Goal: Complete application form

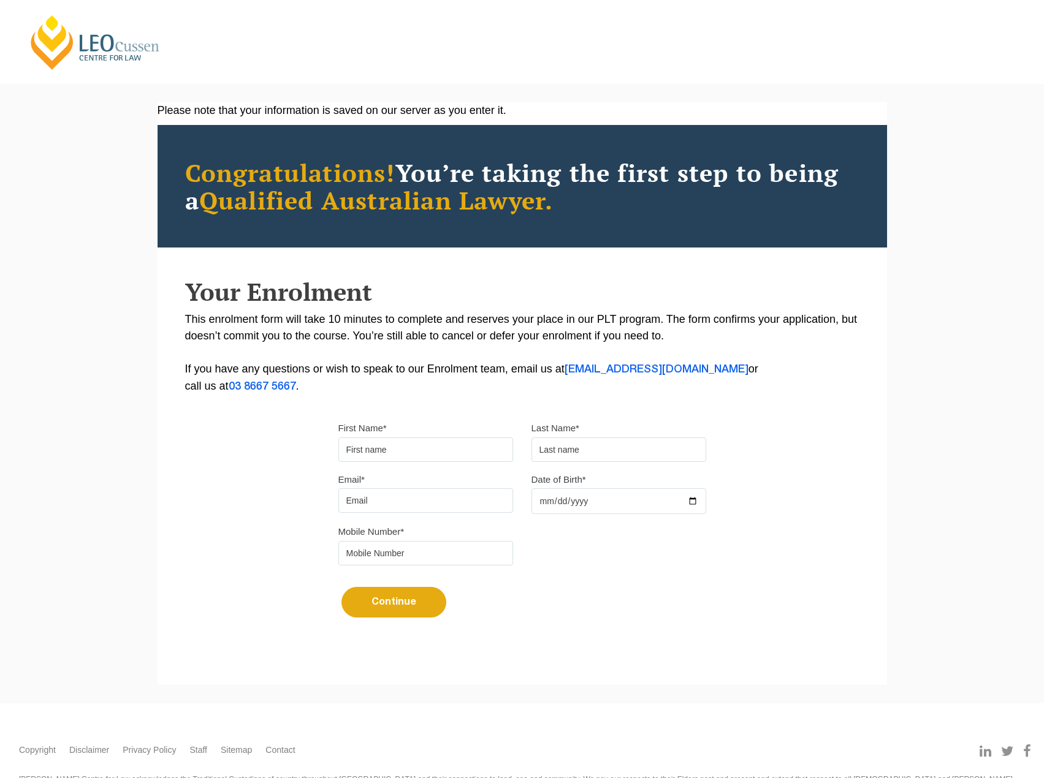
click at [373, 449] on input "First Name*" at bounding box center [425, 450] width 175 height 25
type input "[PERSON_NAME]"
drag, startPoint x: 605, startPoint y: 450, endPoint x: 599, endPoint y: 452, distance: 6.4
click at [601, 452] on input "text" at bounding box center [618, 450] width 175 height 25
type input "[PERSON_NAME]"
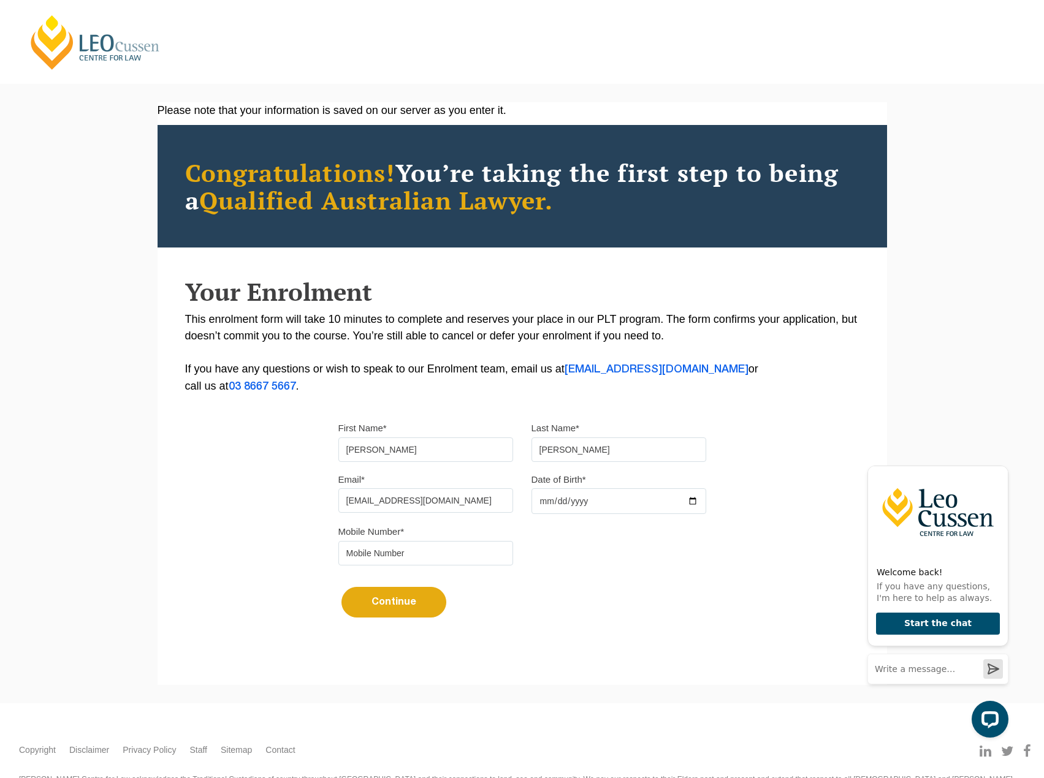
type input "[EMAIL_ADDRESS][DOMAIN_NAME]"
click at [584, 506] on input "Date of Birth*" at bounding box center [618, 501] width 175 height 26
drag, startPoint x: 557, startPoint y: 503, endPoint x: 596, endPoint y: 503, distance: 38.6
click at [560, 503] on input "Date of Birth*" at bounding box center [618, 501] width 175 height 26
click at [685, 498] on input "Date of Birth*" at bounding box center [618, 501] width 175 height 26
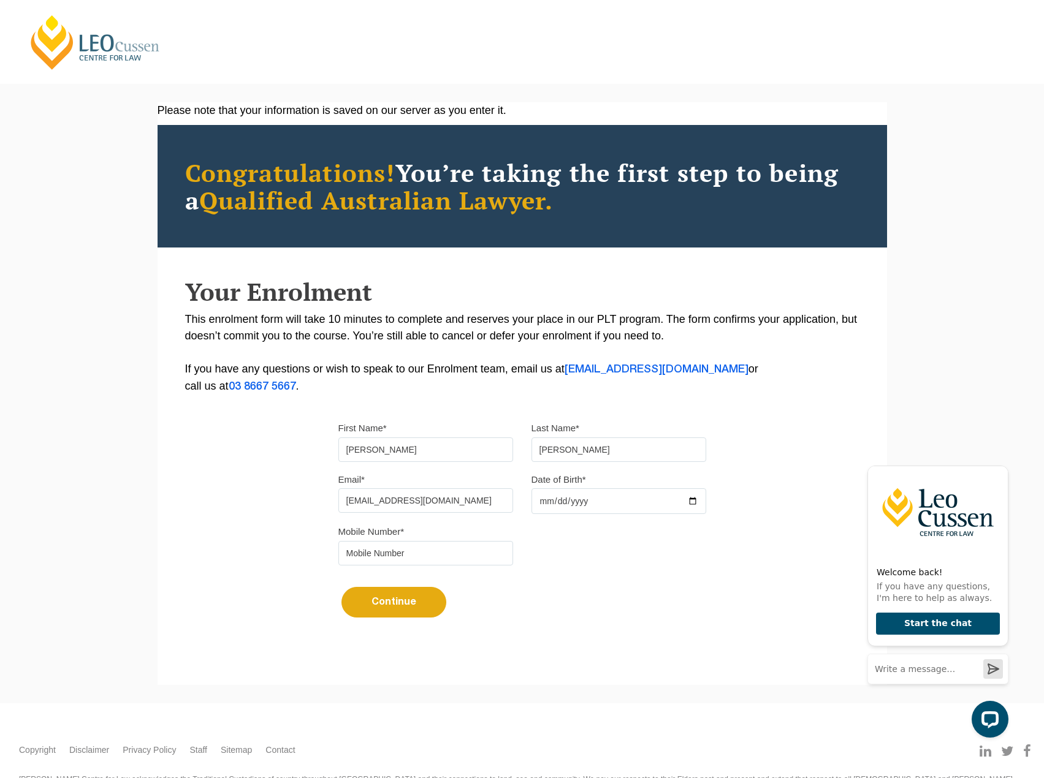
drag, startPoint x: 580, startPoint y: 498, endPoint x: 542, endPoint y: 503, distance: 38.4
click at [533, 499] on input "Date of Birth*" at bounding box center [618, 501] width 175 height 26
click at [550, 506] on input "Date of Birth*" at bounding box center [618, 501] width 175 height 26
click at [439, 558] on input "tel" at bounding box center [425, 553] width 175 height 25
click at [704, 504] on input "Date of Birth*" at bounding box center [618, 501] width 175 height 26
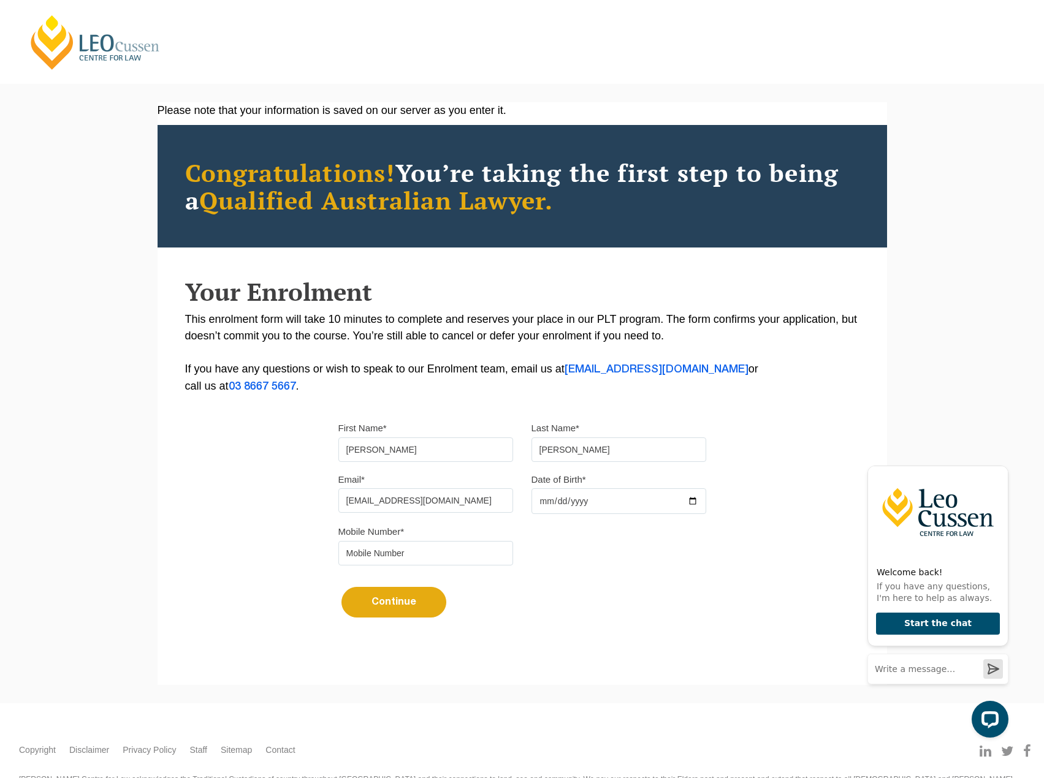
click at [691, 506] on input "Date of Birth*" at bounding box center [618, 501] width 175 height 26
click at [693, 504] on input "Date of Birth*" at bounding box center [618, 501] width 175 height 26
type input "2025-08-19"
click at [398, 543] on input "tel" at bounding box center [425, 553] width 175 height 25
click at [390, 553] on input "tel" at bounding box center [425, 553] width 175 height 25
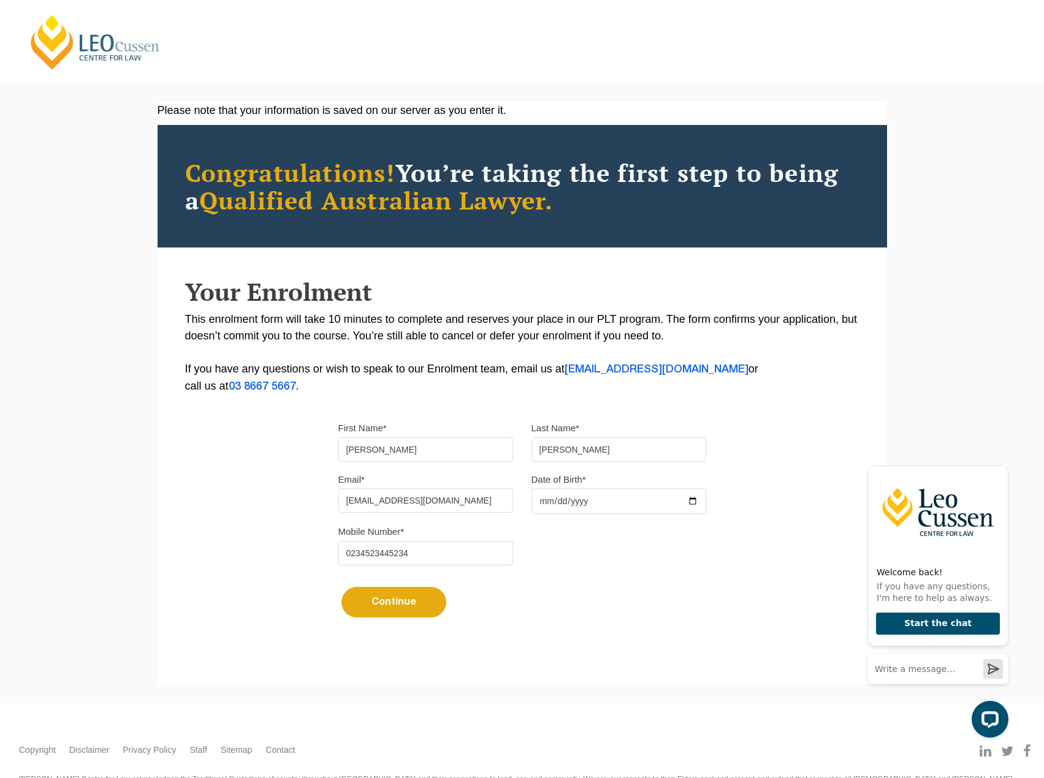
click at [385, 591] on button "Continue" at bounding box center [393, 602] width 105 height 31
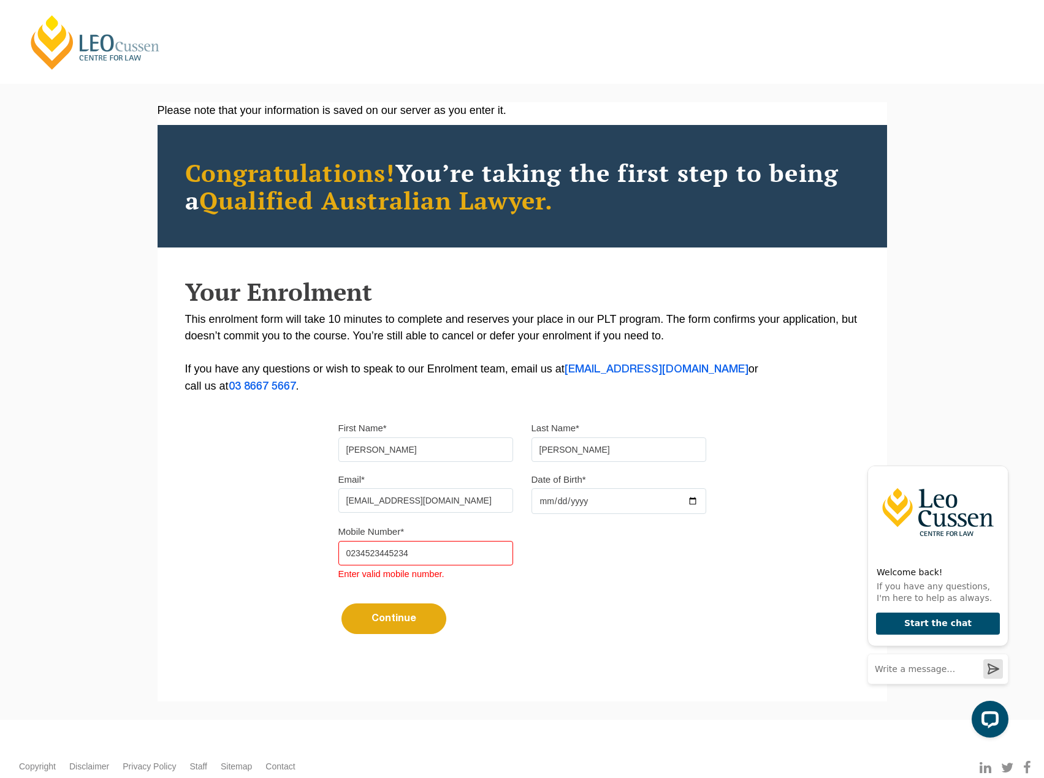
drag, startPoint x: 420, startPoint y: 549, endPoint x: 159, endPoint y: 552, distance: 261.1
click at [159, 552] on div "Please note that your information is saved on our server as you enter it. Congr…" at bounding box center [522, 383] width 729 height 563
type input "040123123"
click at [376, 621] on button "Continue" at bounding box center [393, 619] width 105 height 31
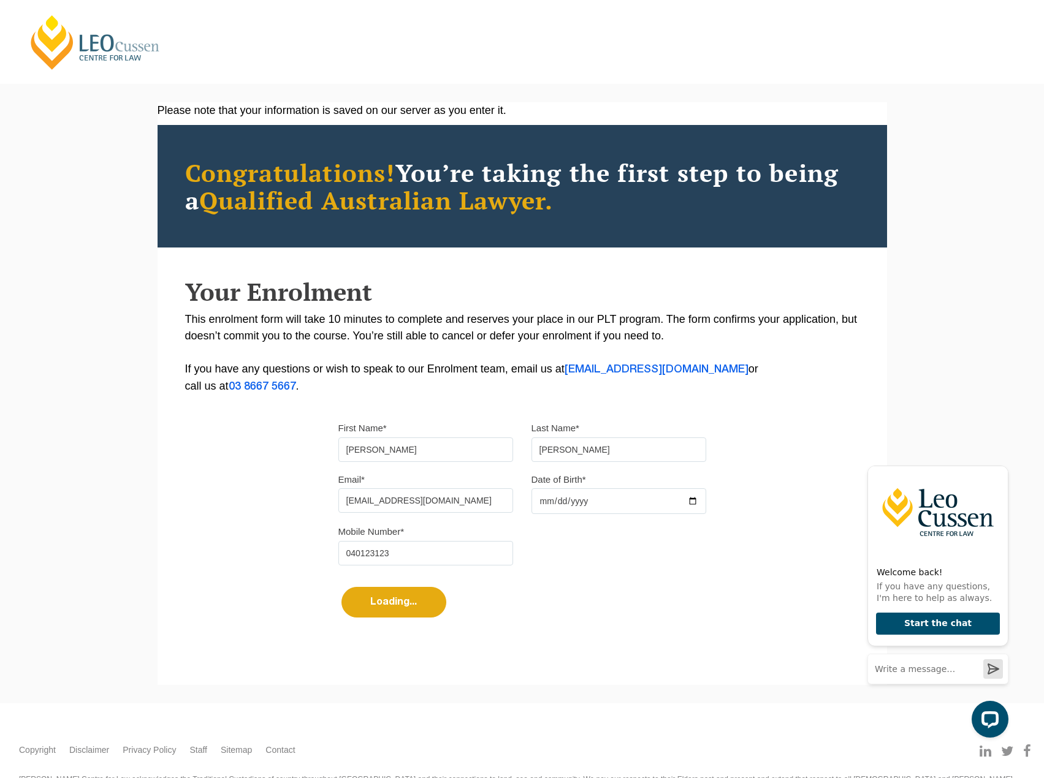
select select
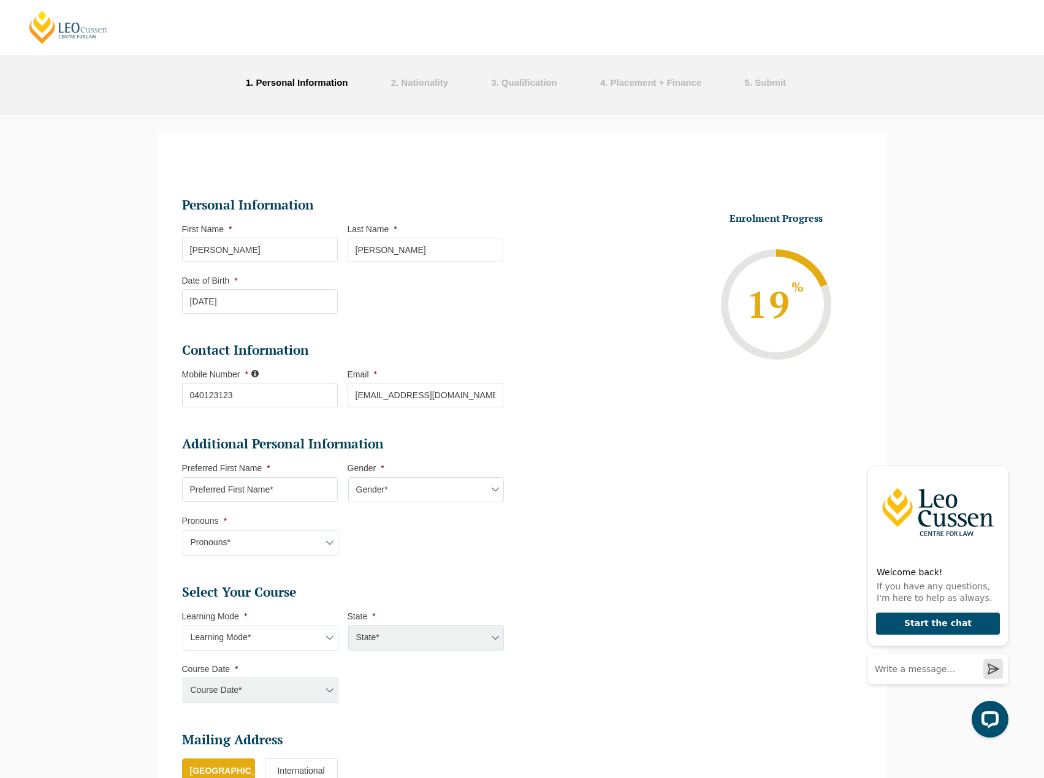
scroll to position [399, 0]
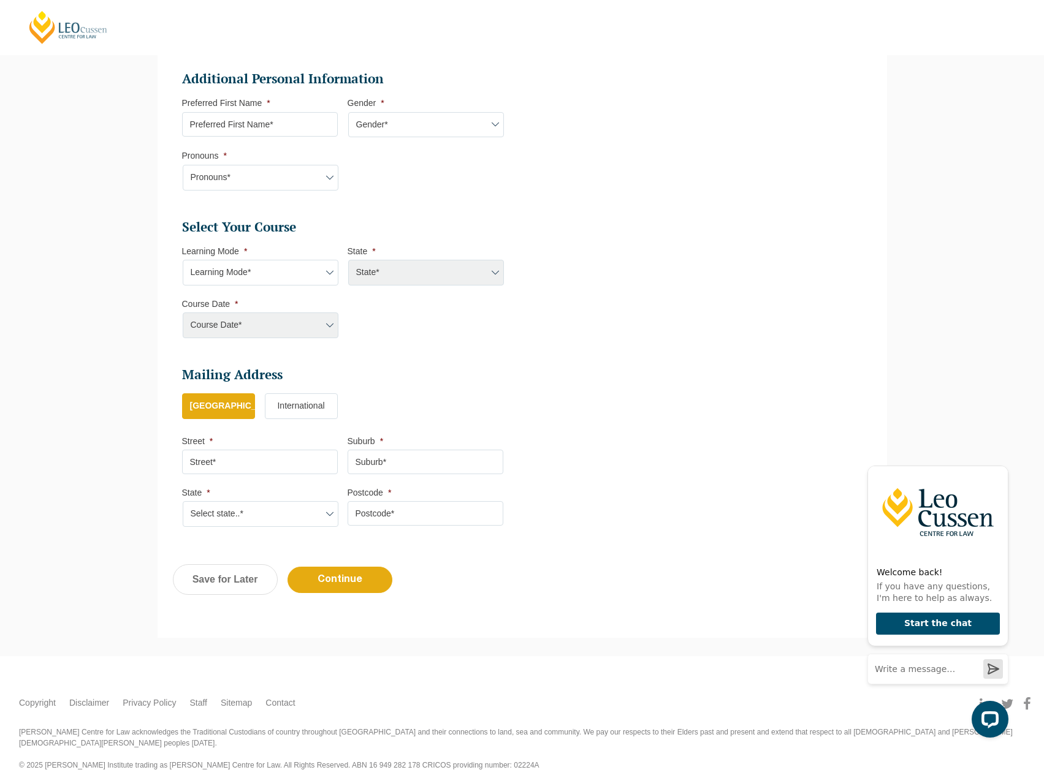
click at [245, 280] on select "Learning Mode* Online Full Time Learning Online Part Time Learning Blended Full…" at bounding box center [261, 273] width 156 height 26
select select "Online Full Time Learning"
click at [183, 260] on select "Learning Mode* Online Full Time Learning Online Part Time Learning Blended Full…" at bounding box center [261, 273] width 156 height 26
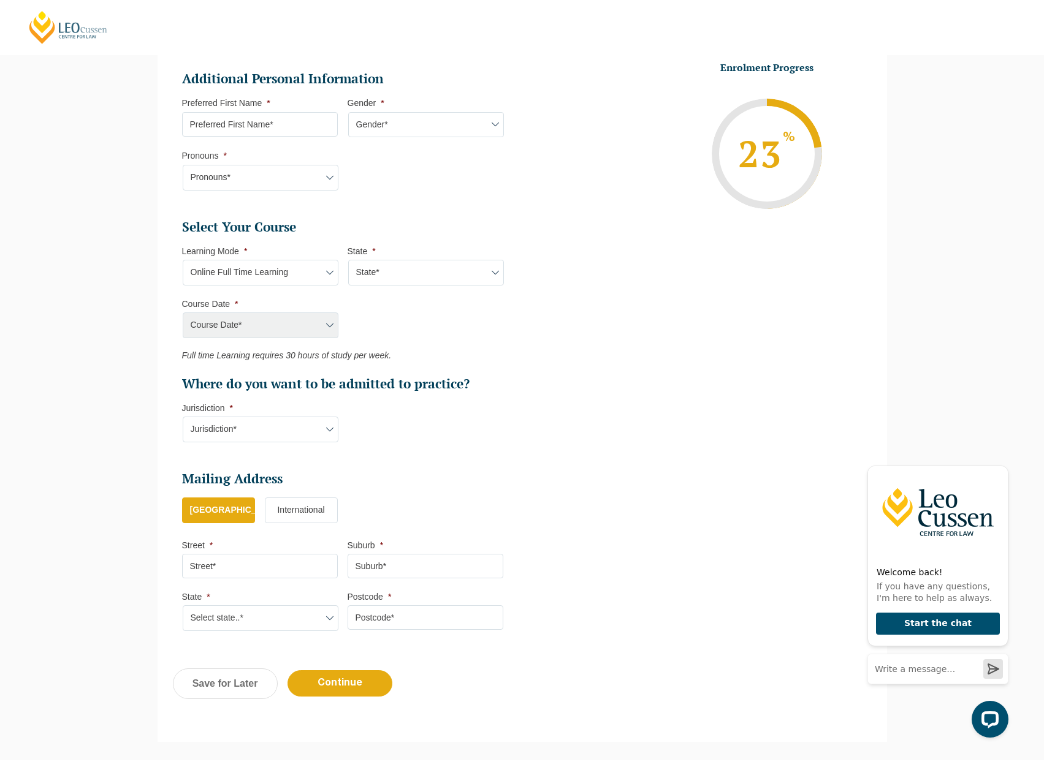
click at [380, 269] on select "State* National (ACT/NSW, VIC, QLD, SA, WA)" at bounding box center [426, 273] width 156 height 26
select select "National (ACT/NSW, VIC, QLD, SA, WA)"
click at [348, 260] on select "State* National (ACT/NSW, VIC, QLD, SA, WA)" at bounding box center [426, 273] width 156 height 26
click at [256, 437] on select "Jurisdiction* VIC ACT/NSW SA WA QLD" at bounding box center [261, 430] width 156 height 26
click at [602, 339] on ul "Personal Information First Name * Alex Last Name * Giannopoulos Date of Birth *…" at bounding box center [522, 222] width 699 height 843
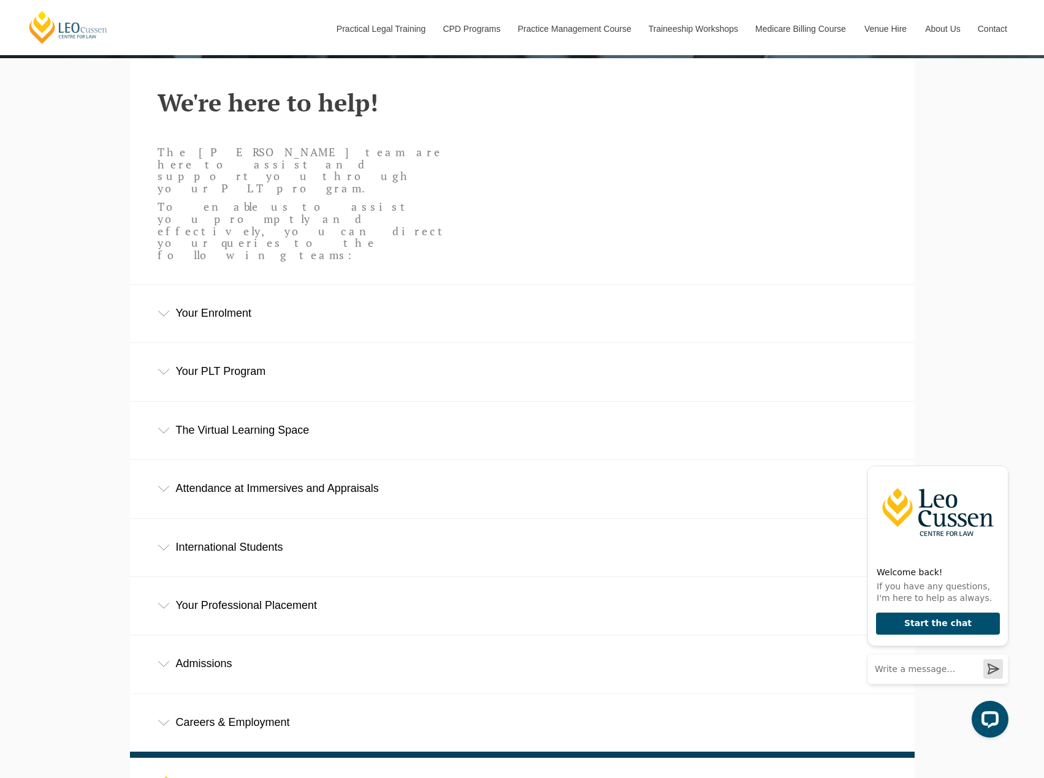
scroll to position [368, 0]
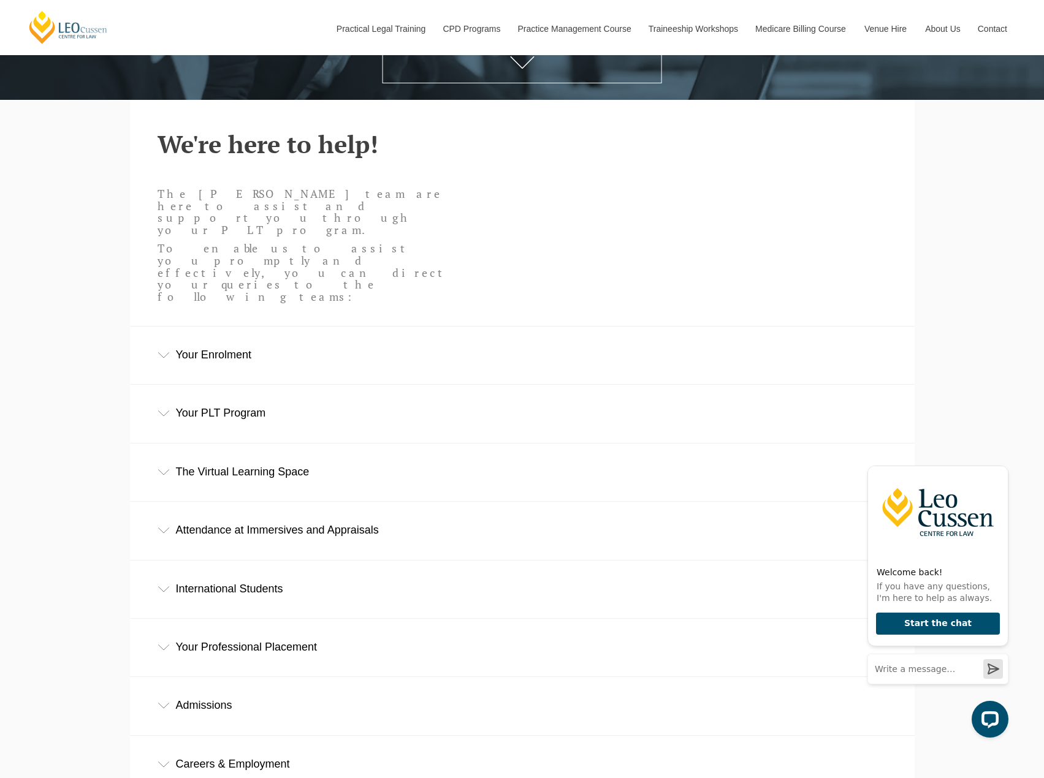
click at [245, 677] on div "Admissions" at bounding box center [522, 705] width 784 height 57
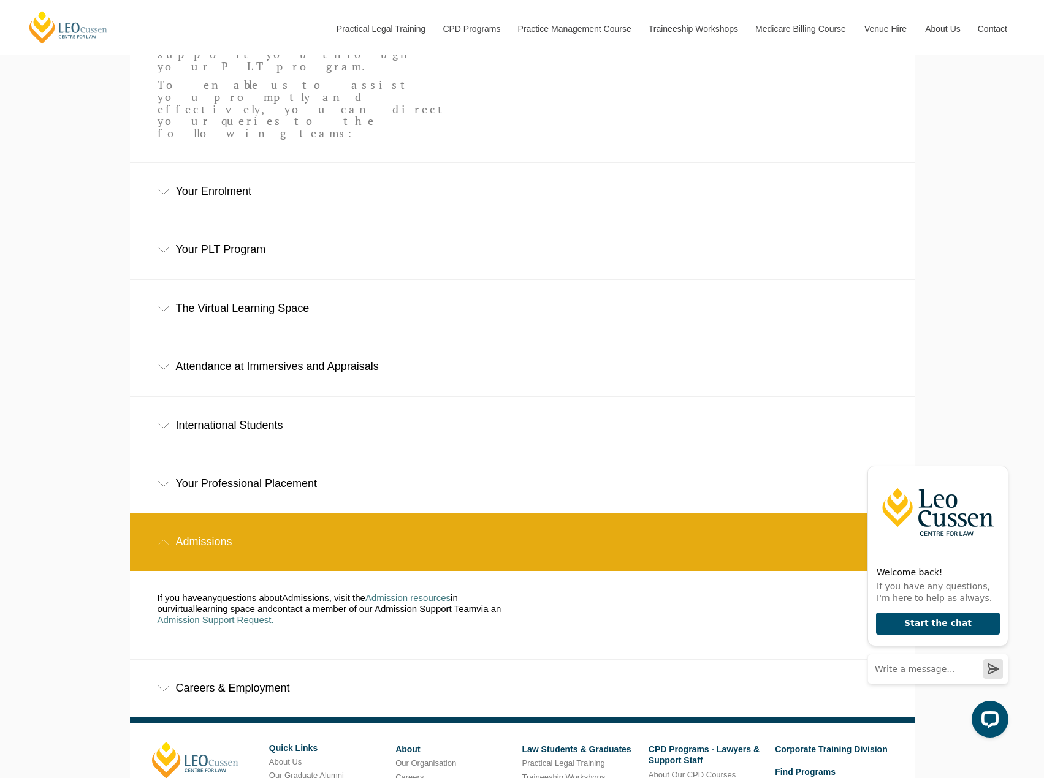
scroll to position [575, 0]
